Goal: Register for event/course

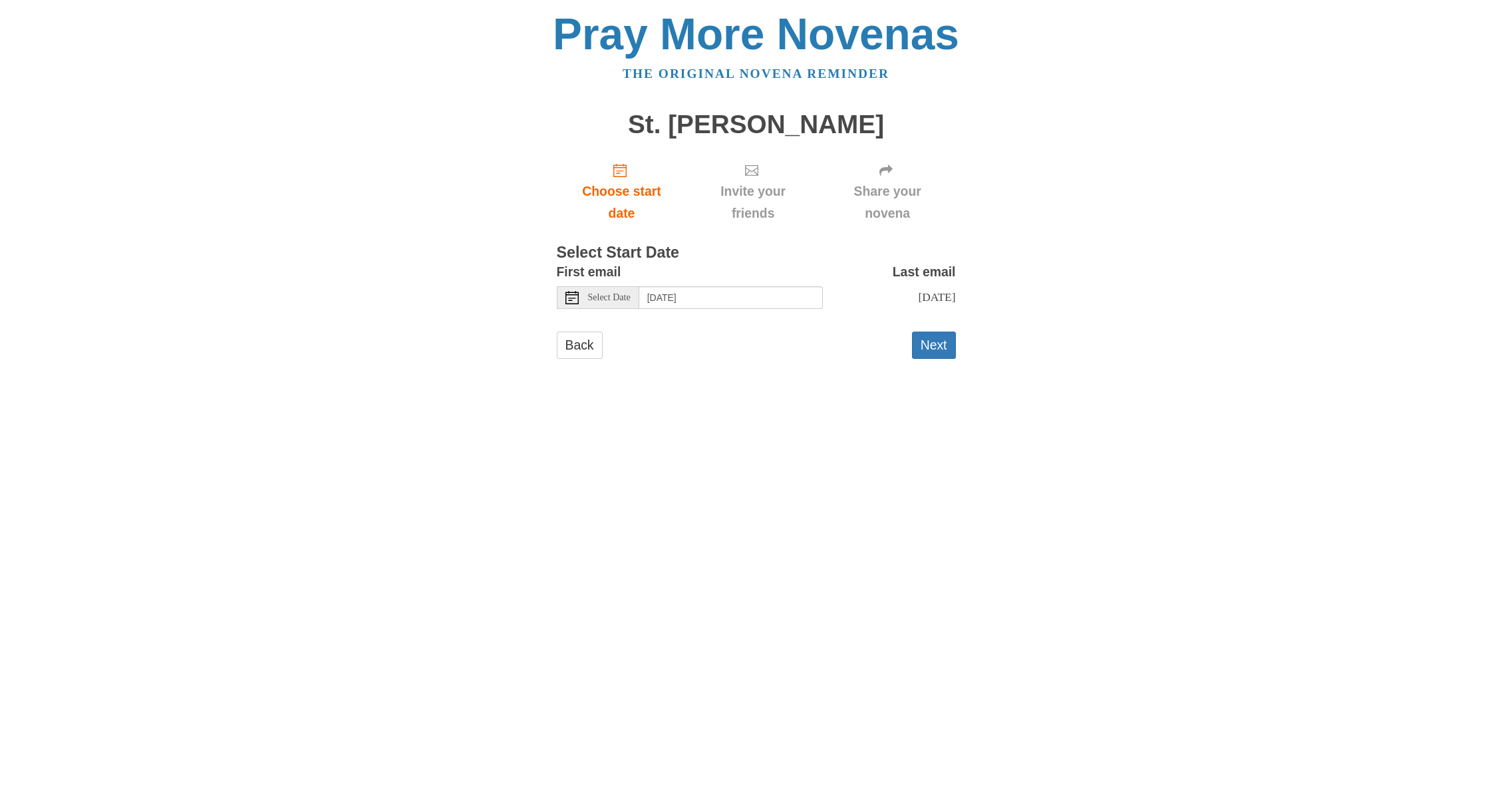
click at [572, 292] on icon at bounding box center [572, 297] width 13 height 13
click at [1000, 398] on html "Pray More Novenas The original novena reminder St. Jude Novena Choose start dat…" at bounding box center [756, 199] width 1512 height 398
click at [937, 340] on button "Next" at bounding box center [934, 345] width 44 height 27
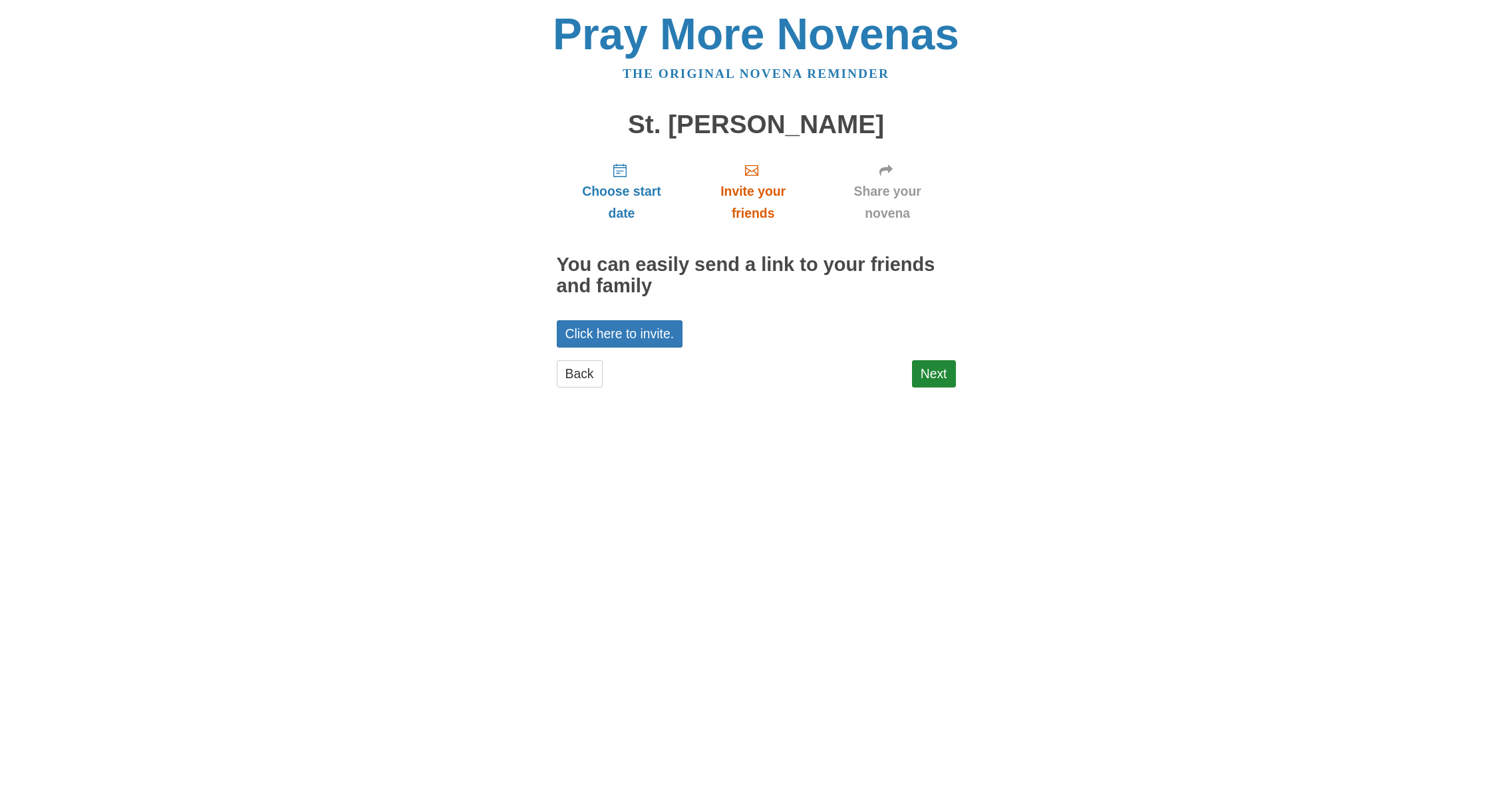
click at [751, 190] on span "Invite your friends" at bounding box center [753, 203] width 106 height 44
click at [627, 327] on link "Click here to invite." at bounding box center [620, 334] width 127 height 27
click at [935, 368] on link "Next" at bounding box center [934, 374] width 44 height 27
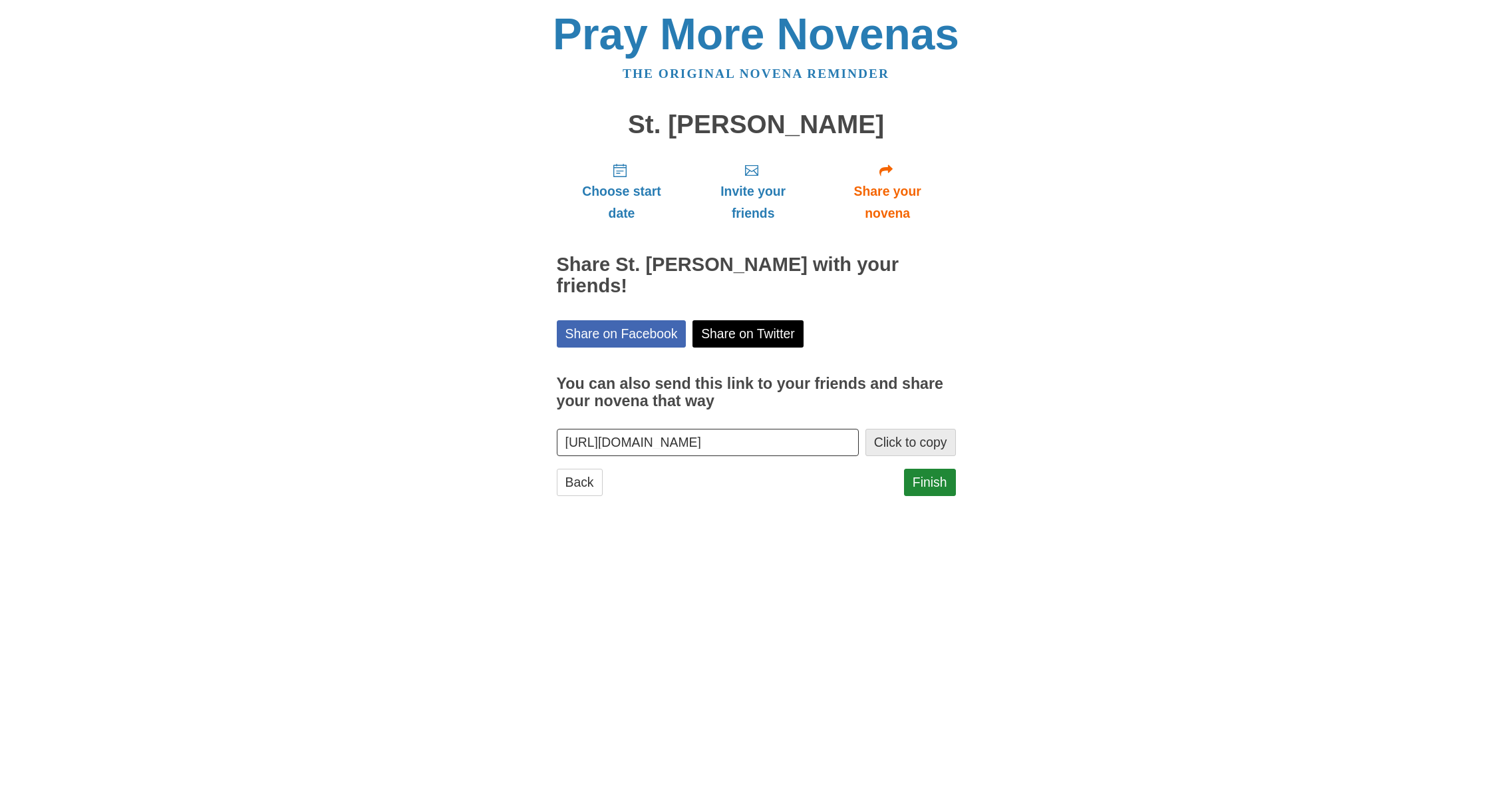
click at [906, 429] on button "Click to copy" at bounding box center [911, 442] width 90 height 27
